Goal: Task Accomplishment & Management: Use online tool/utility

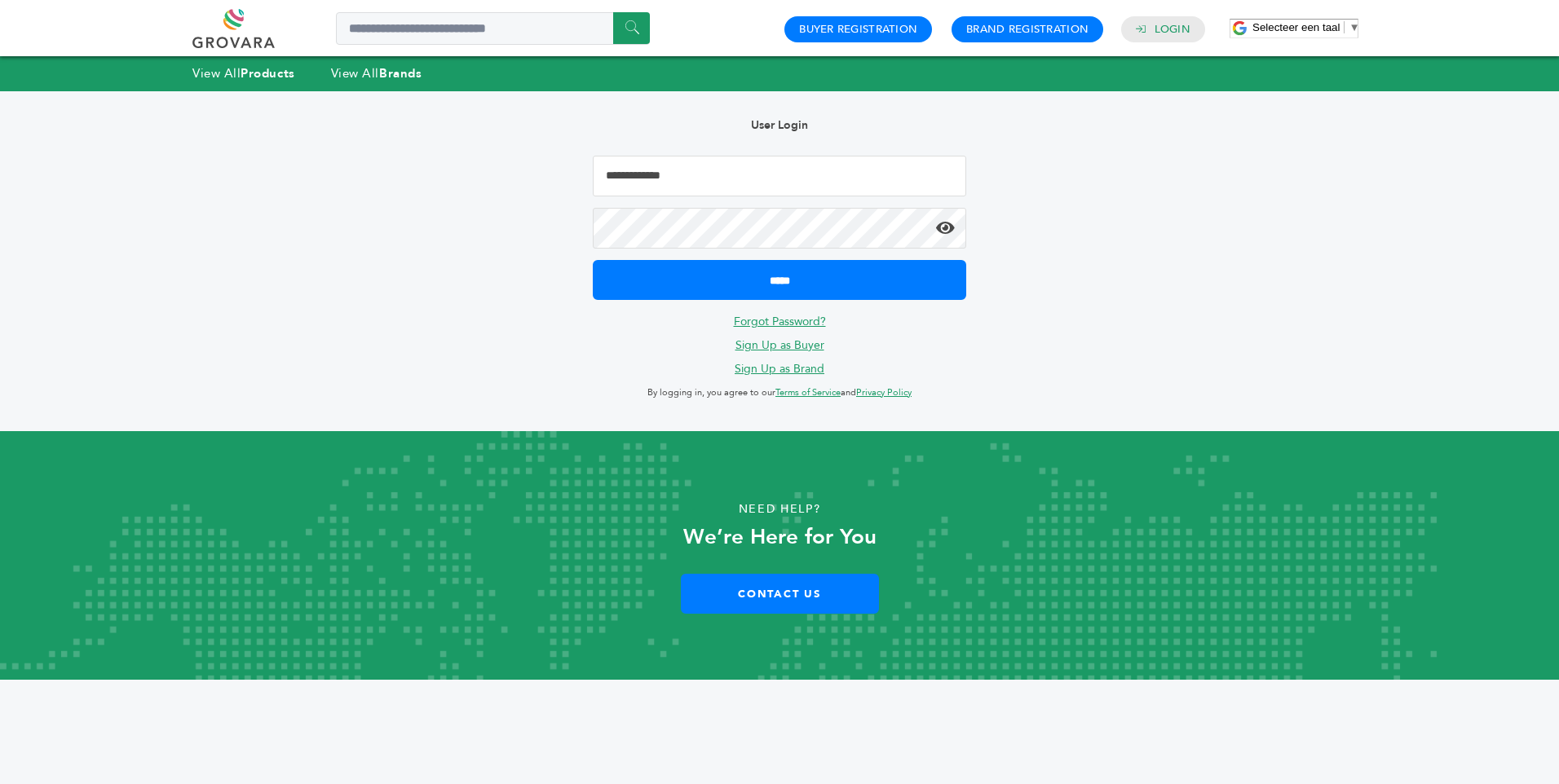
click at [652, 183] on input "Email Address" at bounding box center [780, 176] width 373 height 41
type input "**********"
click at [593, 260] on input "*****" at bounding box center [780, 280] width 373 height 40
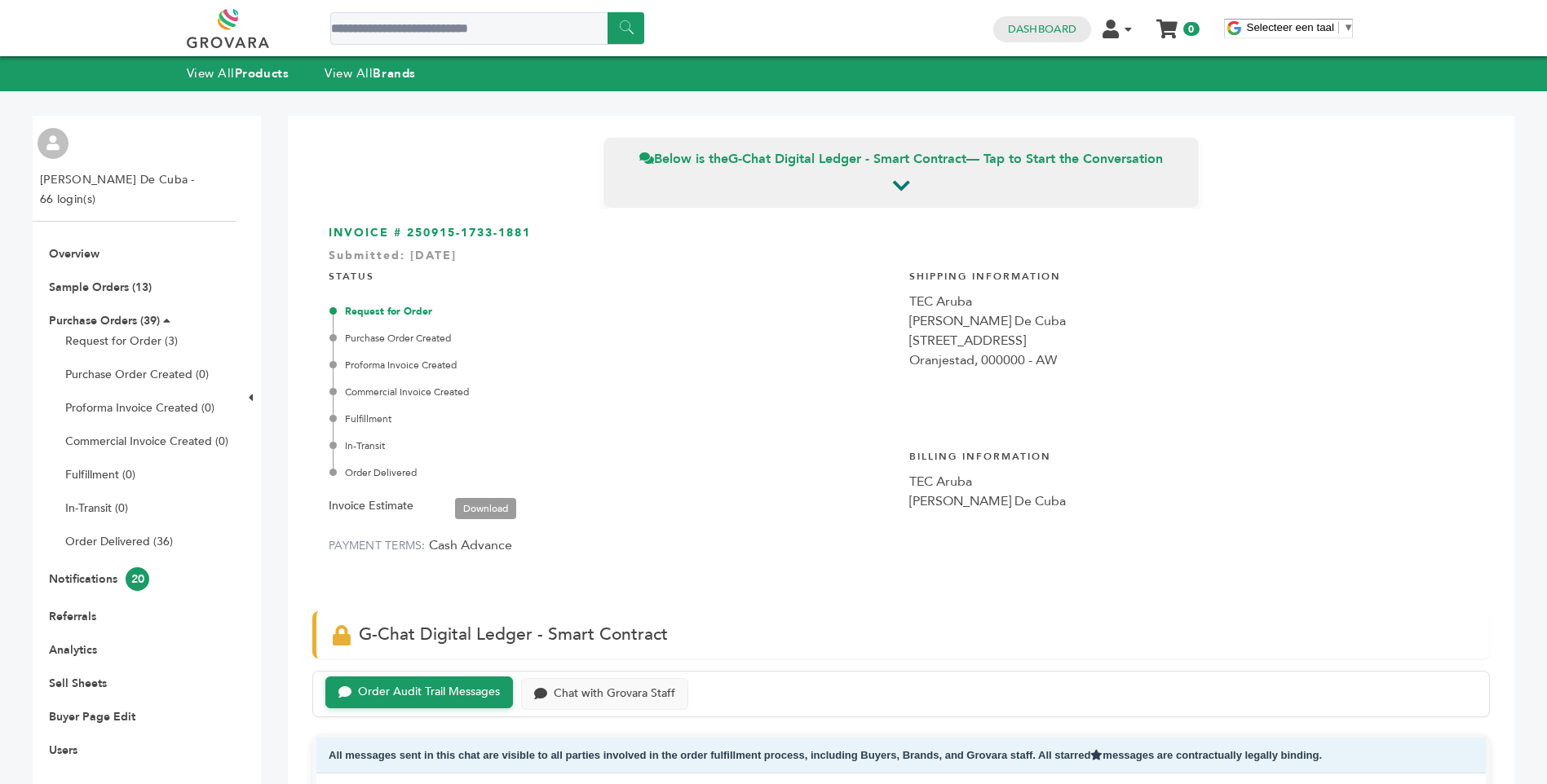
click at [498, 512] on link "Download" at bounding box center [486, 508] width 61 height 21
